Goal: Browse casually

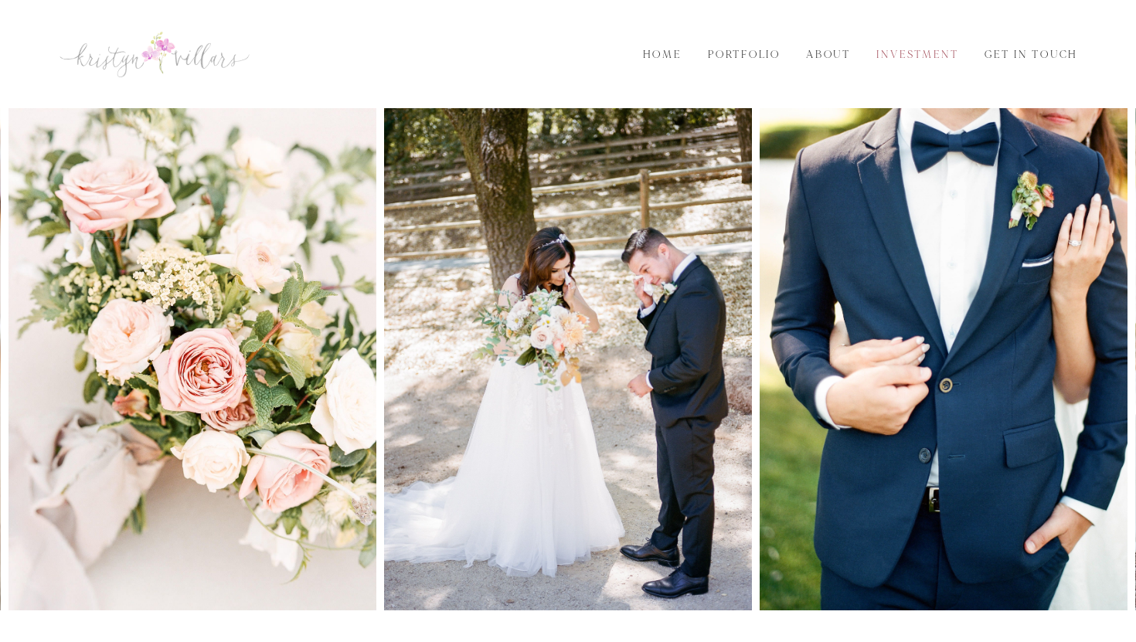
click at [900, 53] on link "Investment" at bounding box center [918, 54] width 100 height 17
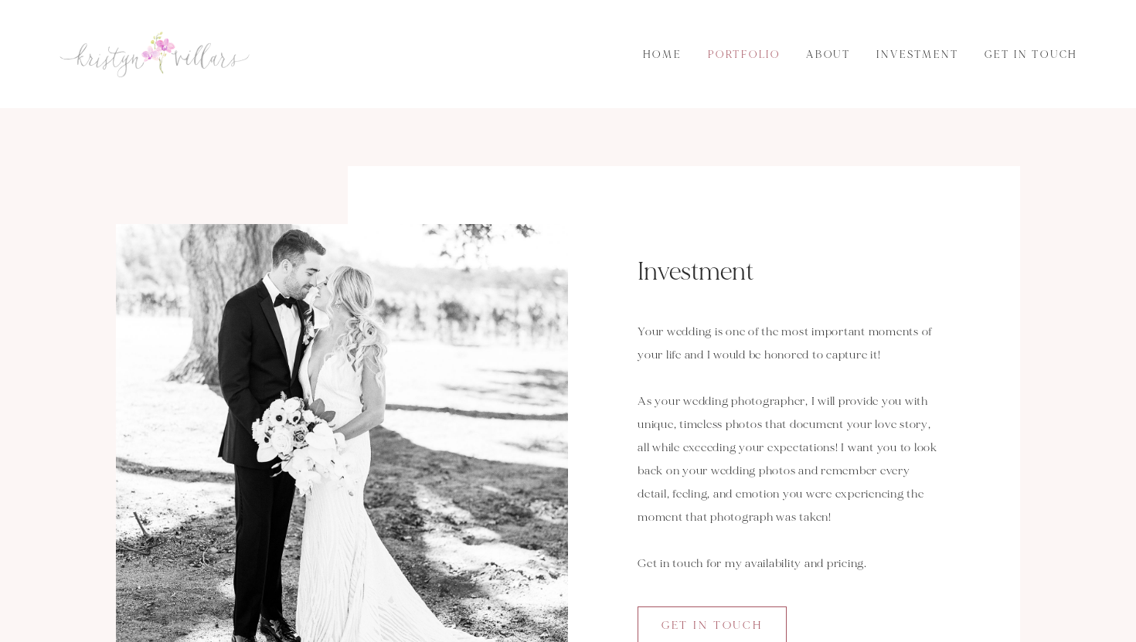
click at [741, 60] on link "Portfolio" at bounding box center [744, 54] width 90 height 17
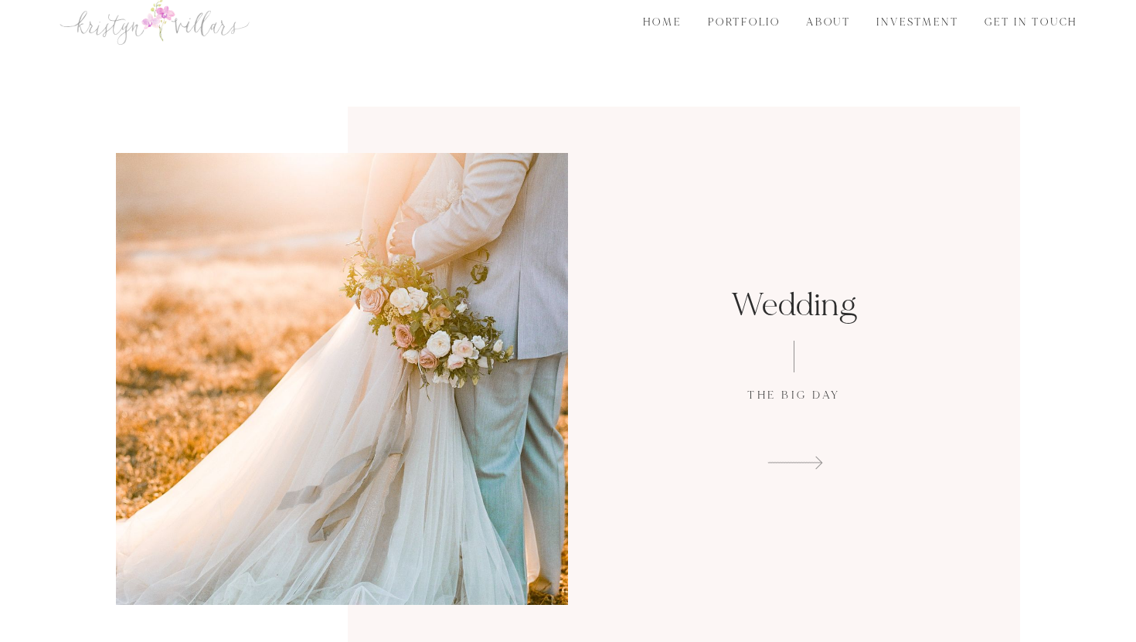
scroll to position [43, 0]
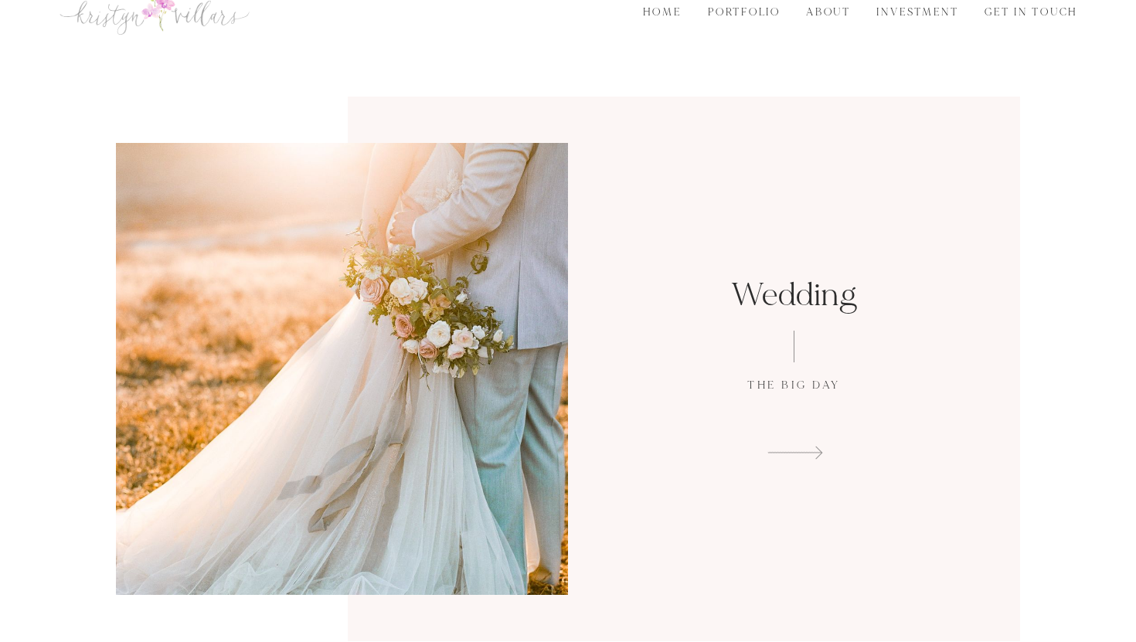
click at [776, 445] on span at bounding box center [793, 451] width 359 height 23
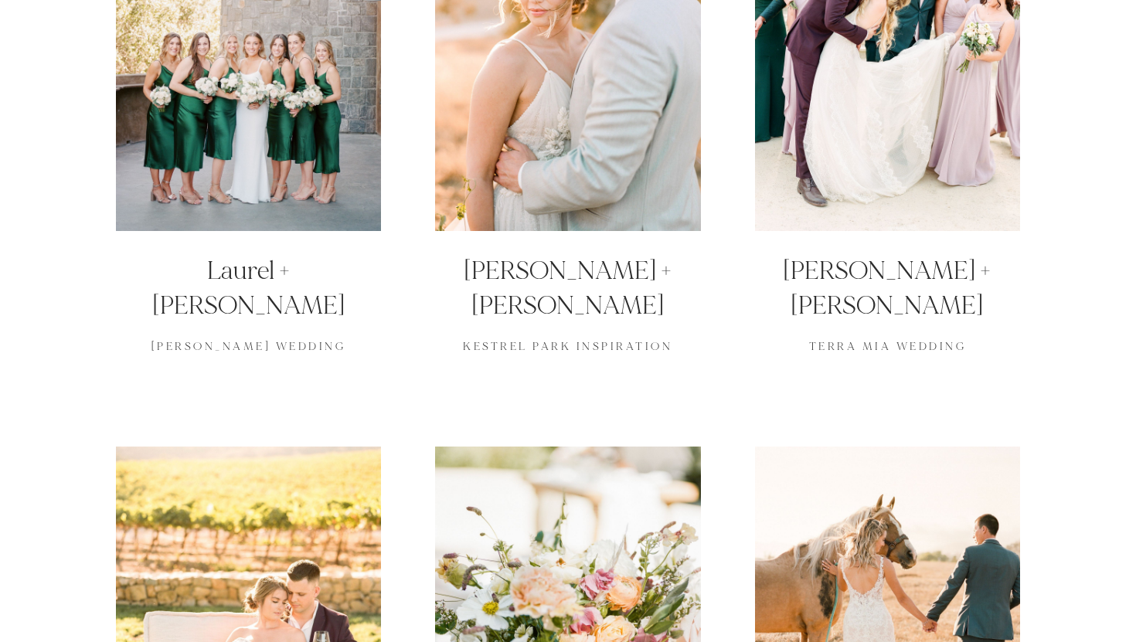
scroll to position [1770, 0]
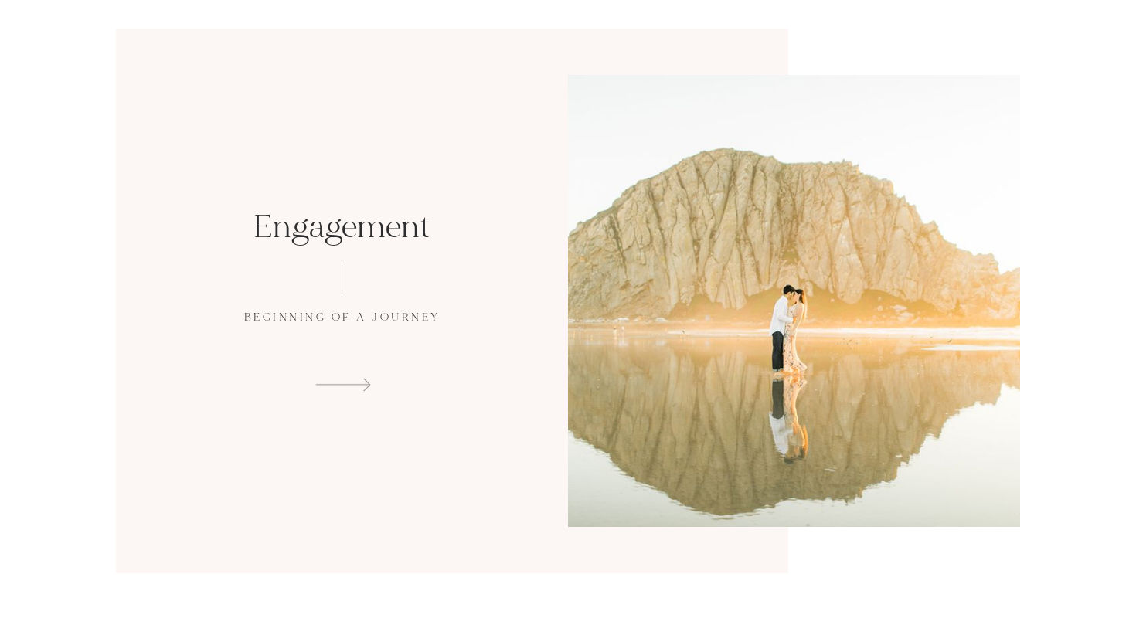
scroll to position [672, 0]
